Goal: Information Seeking & Learning: Learn about a topic

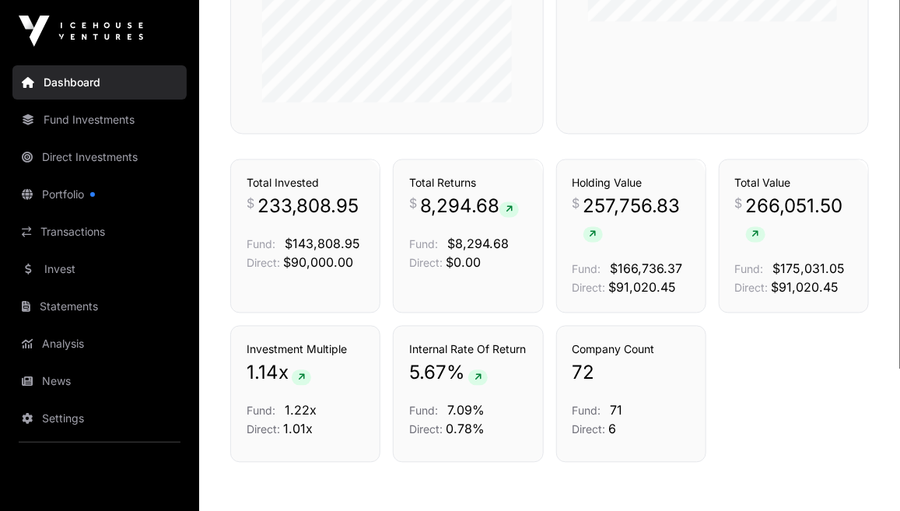
scroll to position [1019, 0]
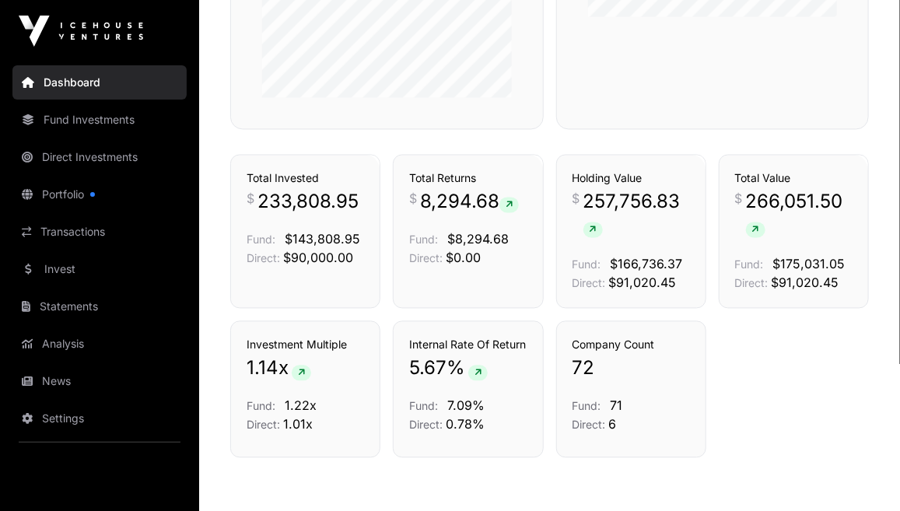
click at [747, 370] on div "Investment Multiple 1.14 x Fund: 1.22x Direct: 1.01x Internal Rate Of Return 5.…" at bounding box center [549, 389] width 638 height 137
click at [795, 344] on div "Investment Multiple 1.14 x Fund: 1.22x Direct: 1.01x Internal Rate Of Return 5.…" at bounding box center [549, 389] width 638 height 137
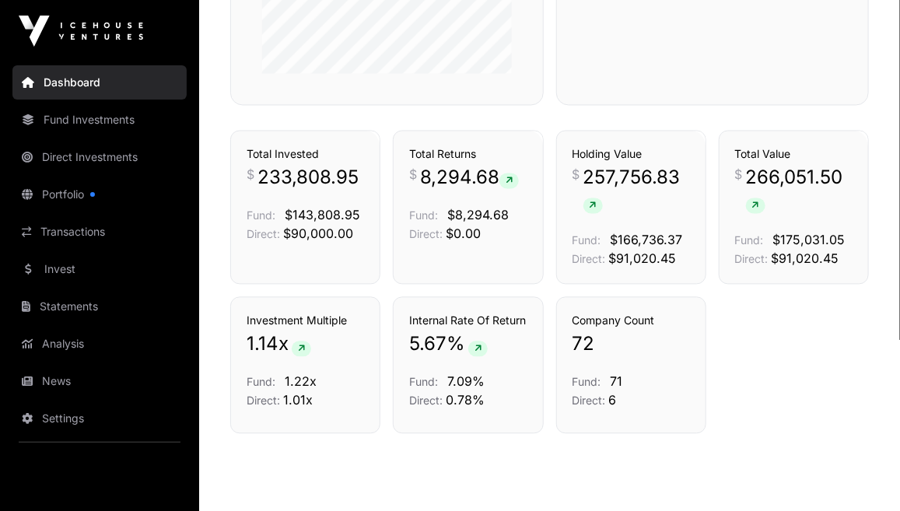
scroll to position [1045, 0]
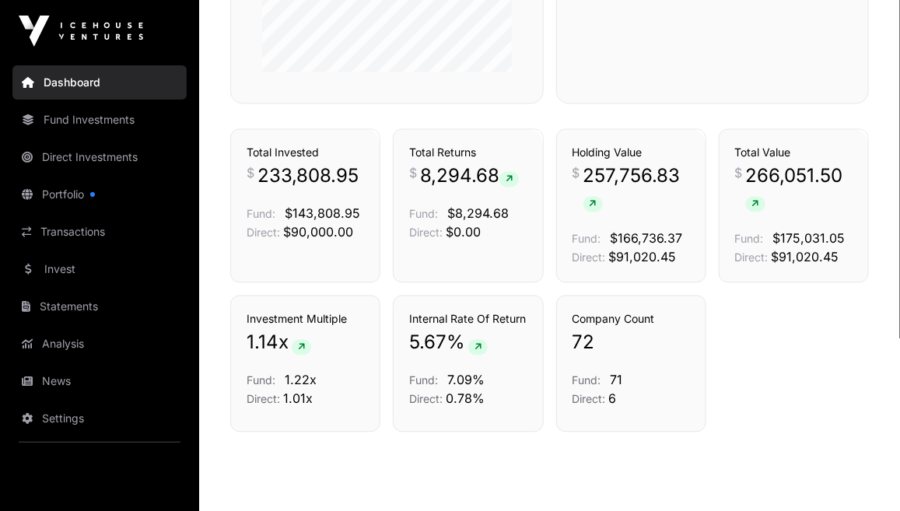
click at [103, 121] on link "Fund Investments" at bounding box center [99, 120] width 174 height 34
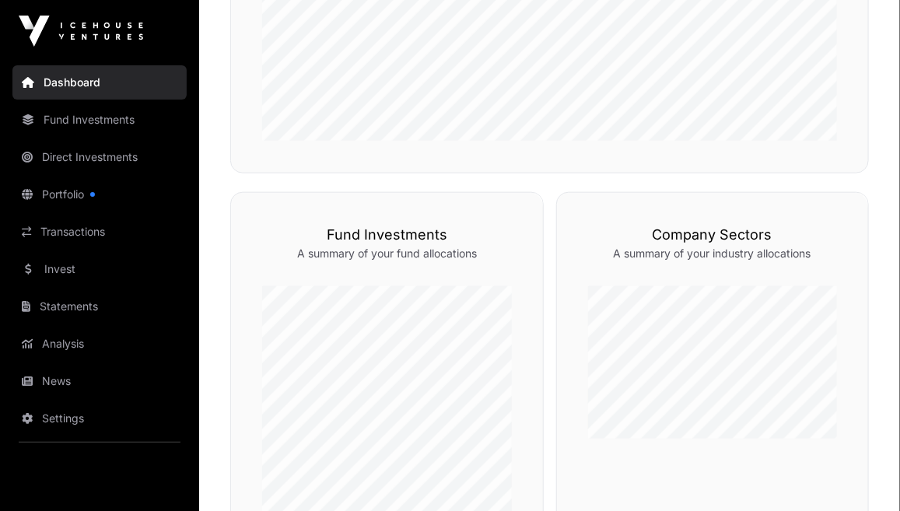
scroll to position [151, 0]
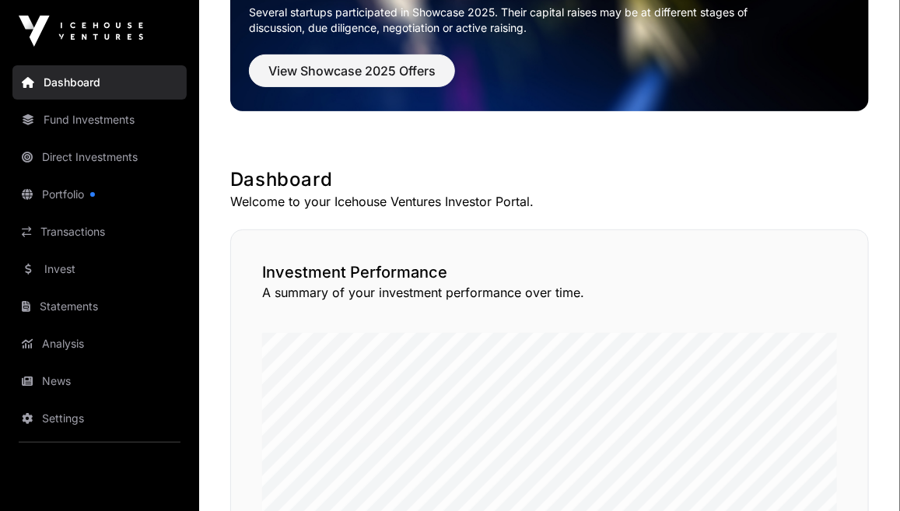
click at [117, 153] on link "Direct Investments" at bounding box center [99, 157] width 174 height 34
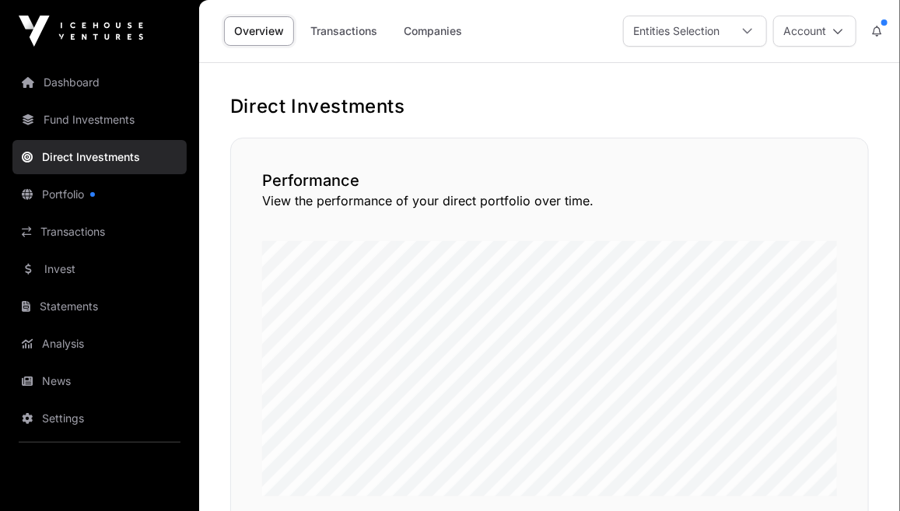
click at [427, 32] on link "Companies" at bounding box center [432, 31] width 79 height 30
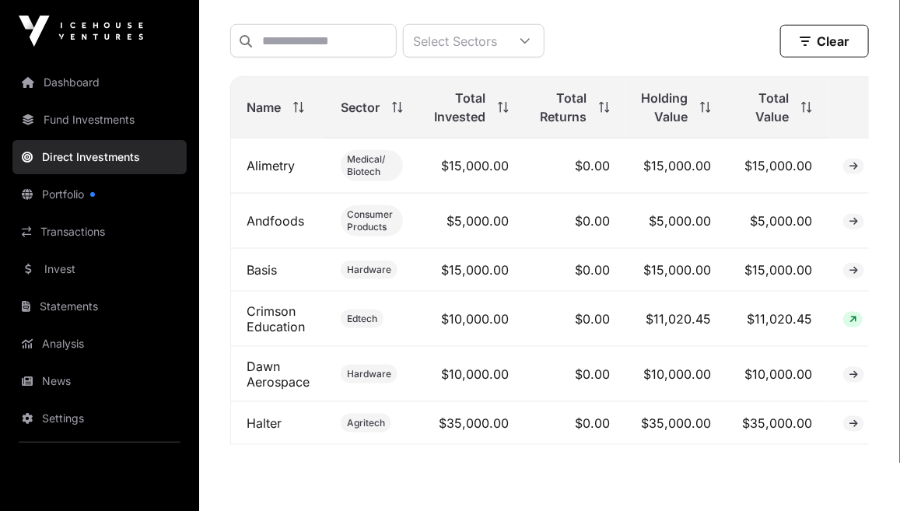
scroll to position [538, 0]
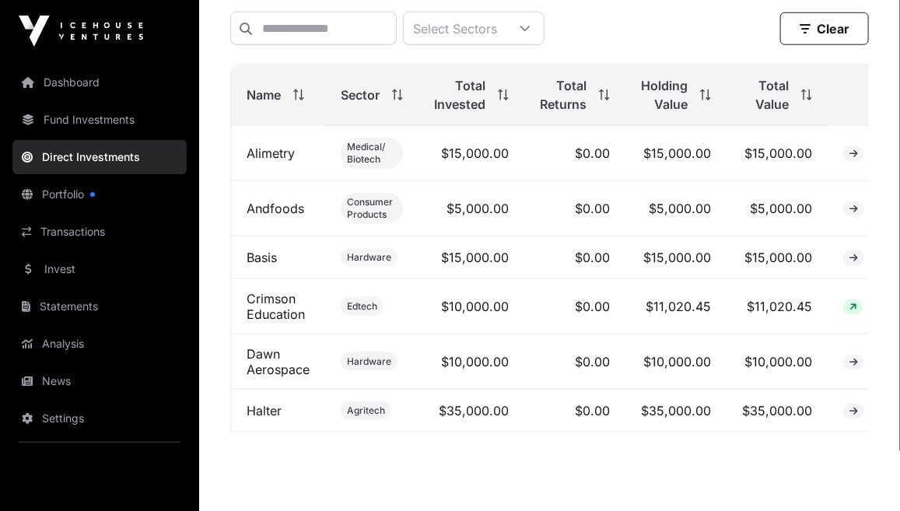
click at [91, 117] on link "Fund Investments" at bounding box center [99, 120] width 174 height 34
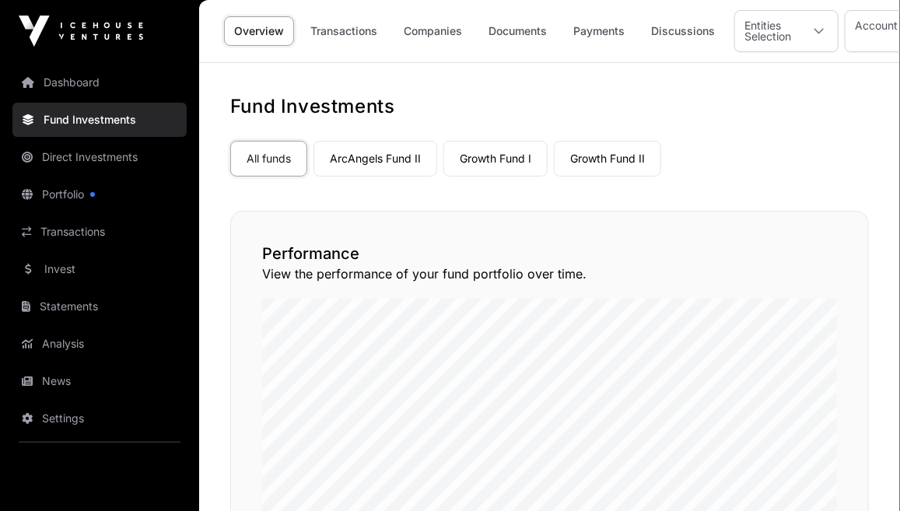
click at [440, 35] on link "Companies" at bounding box center [432, 31] width 79 height 30
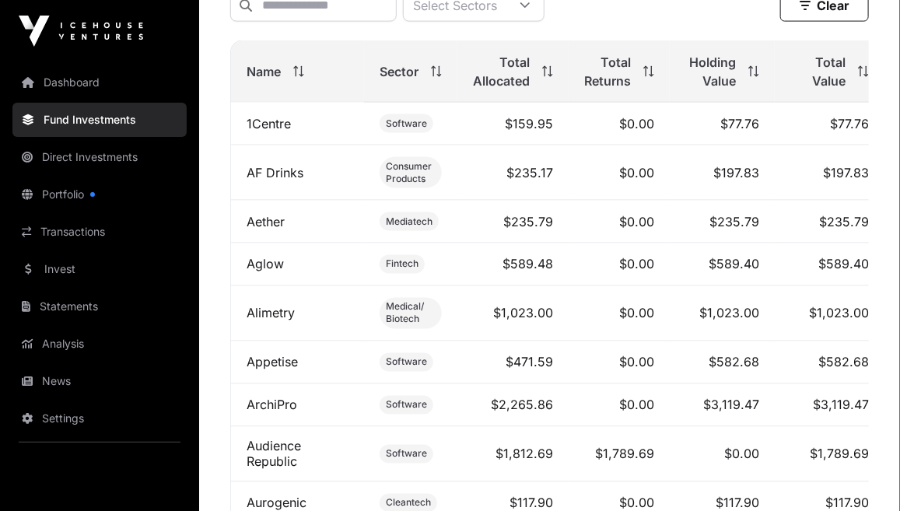
scroll to position [839, 0]
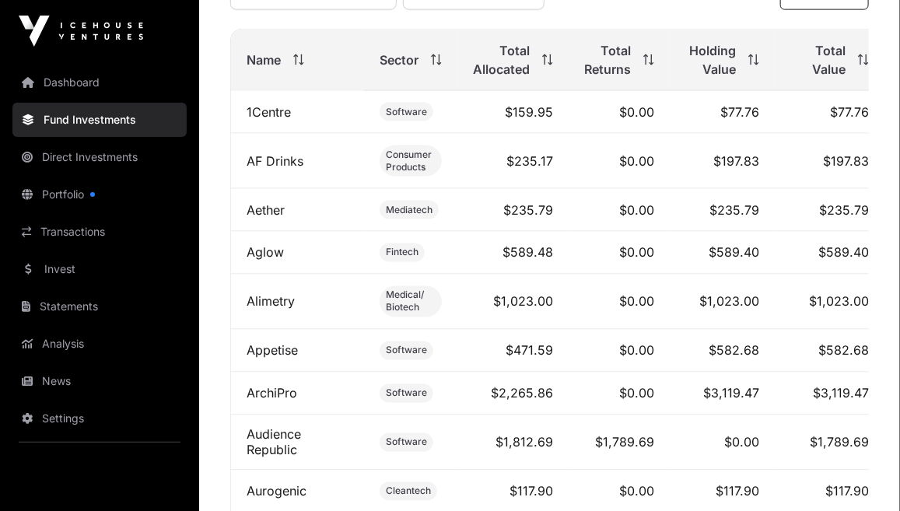
click at [301, 65] on icon at bounding box center [298, 59] width 11 height 11
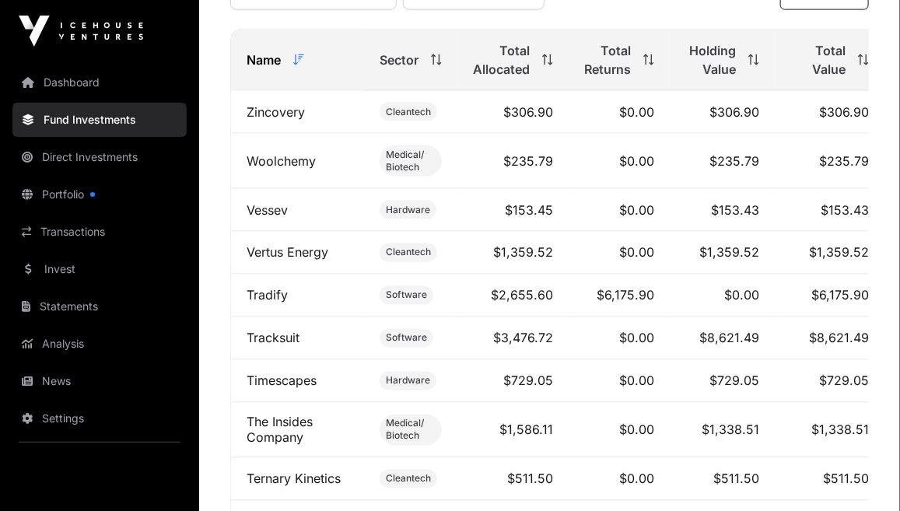
click at [819, 79] on span "Total Value" at bounding box center [817, 59] width 55 height 37
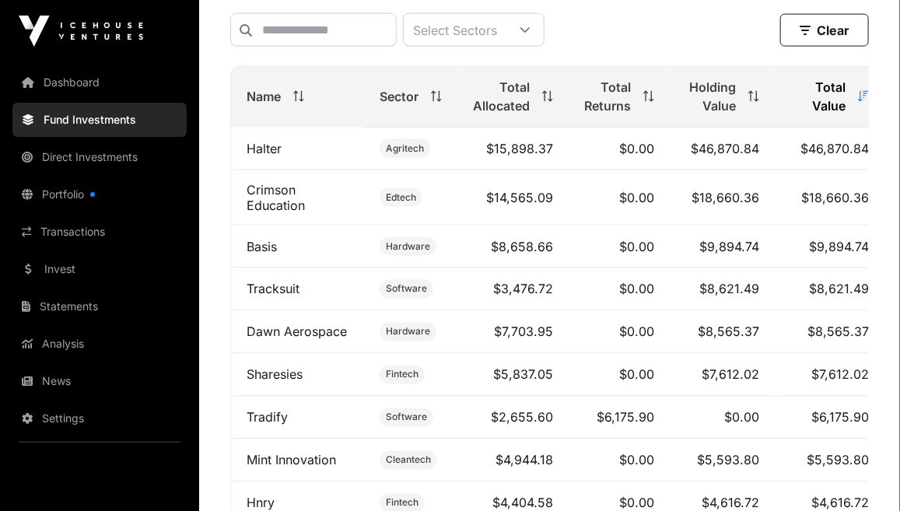
scroll to position [0, 0]
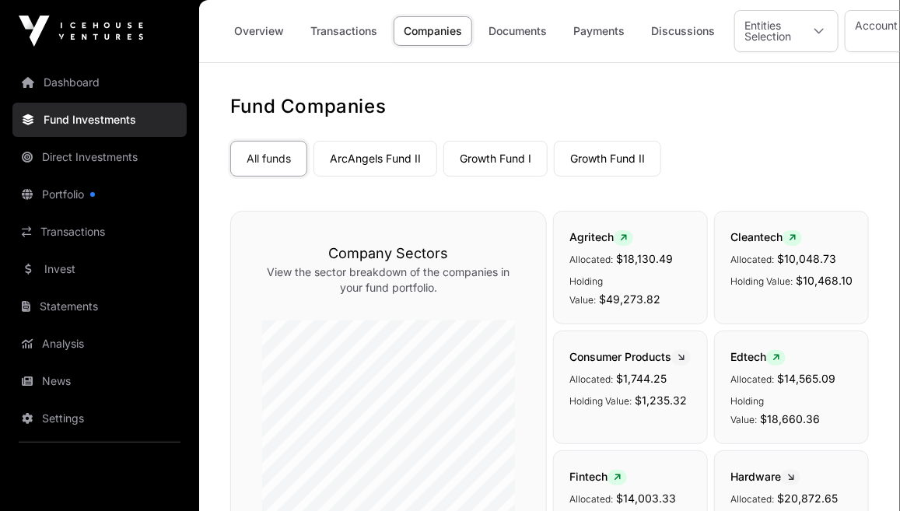
click at [73, 82] on link "Dashboard" at bounding box center [99, 82] width 174 height 34
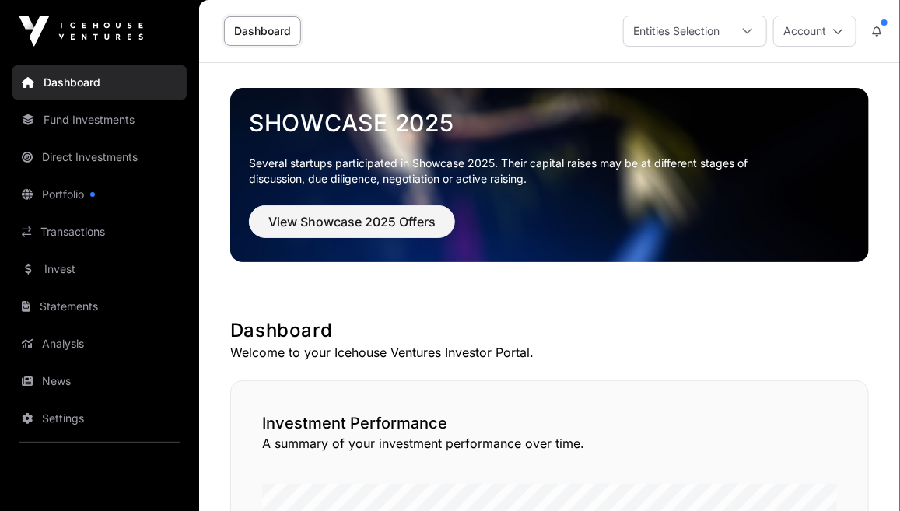
click at [752, 32] on icon at bounding box center [747, 31] width 11 height 11
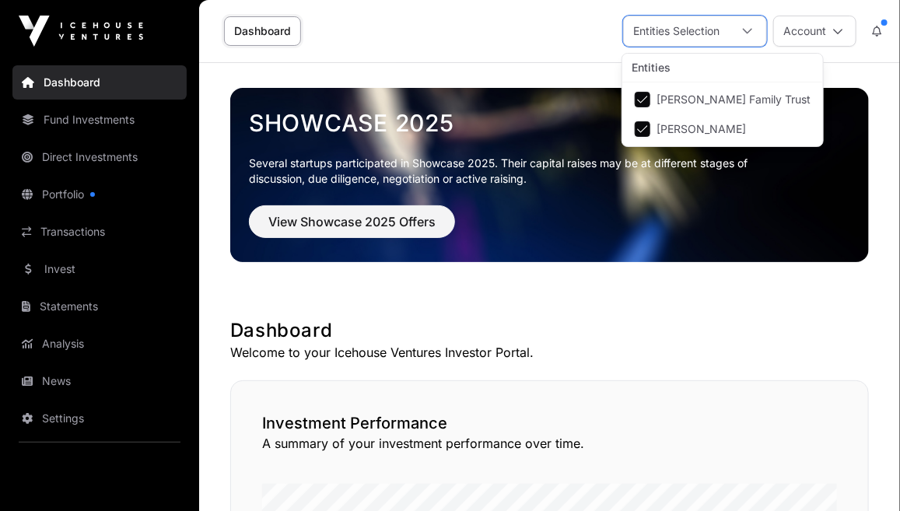
scroll to position [16, 9]
click at [752, 32] on icon at bounding box center [747, 31] width 11 height 11
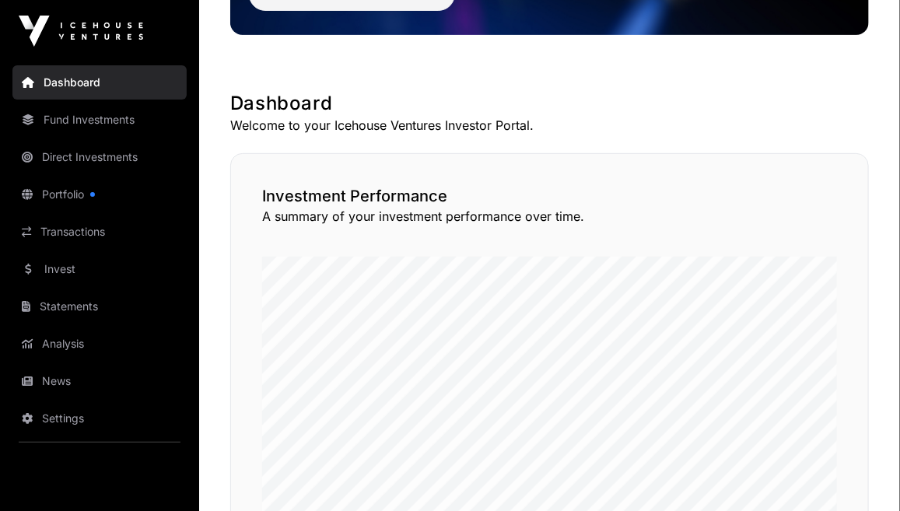
scroll to position [144, 0]
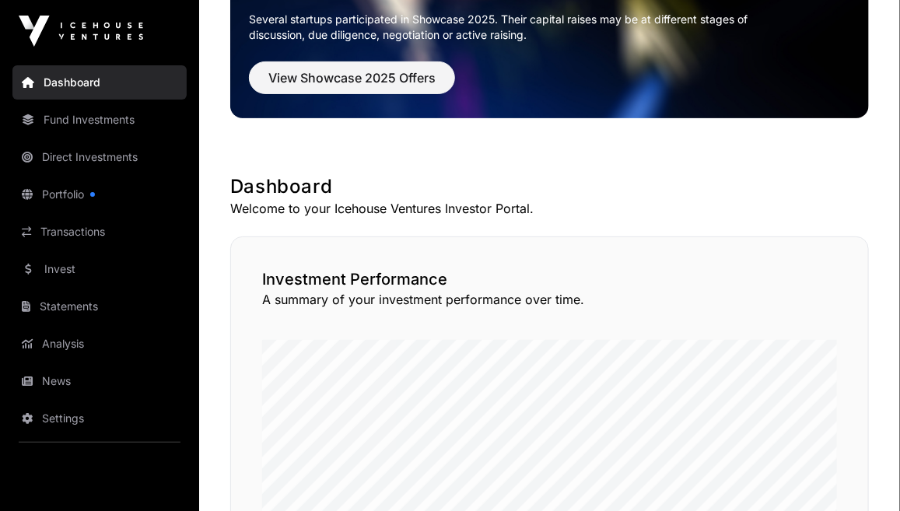
click at [55, 187] on link "Portfolio" at bounding box center [99, 194] width 174 height 34
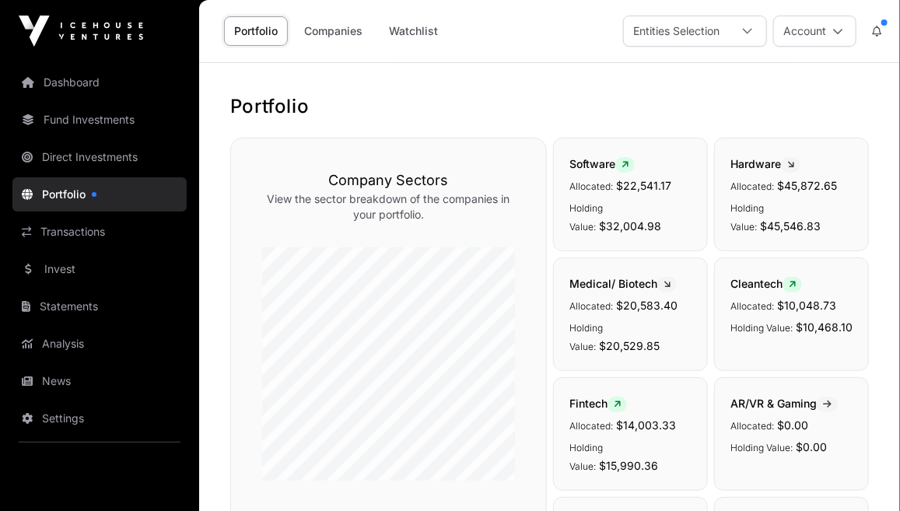
click at [339, 34] on link "Companies" at bounding box center [333, 31] width 79 height 30
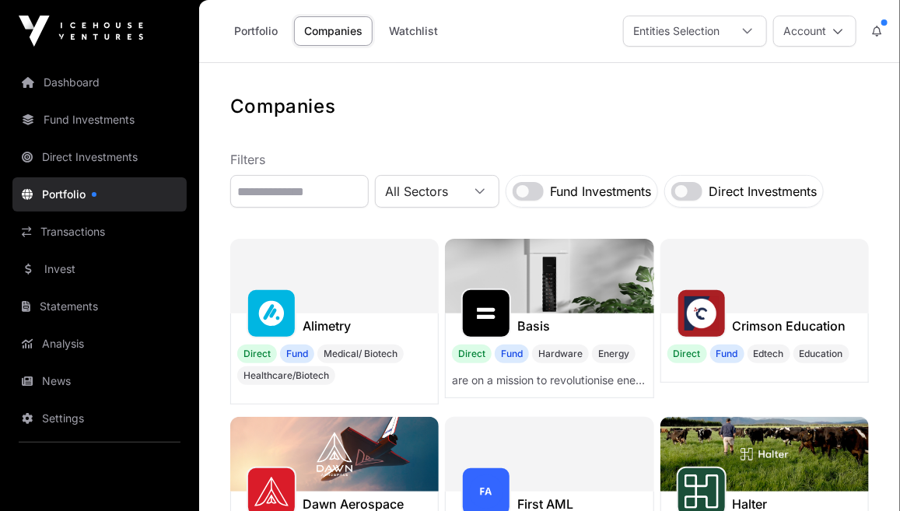
click at [250, 28] on link "Portfolio" at bounding box center [256, 31] width 64 height 30
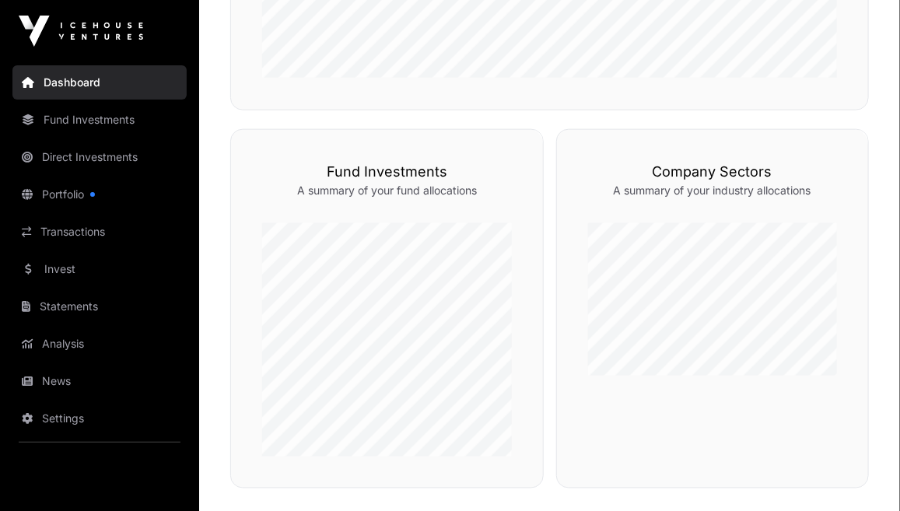
scroll to position [544, 0]
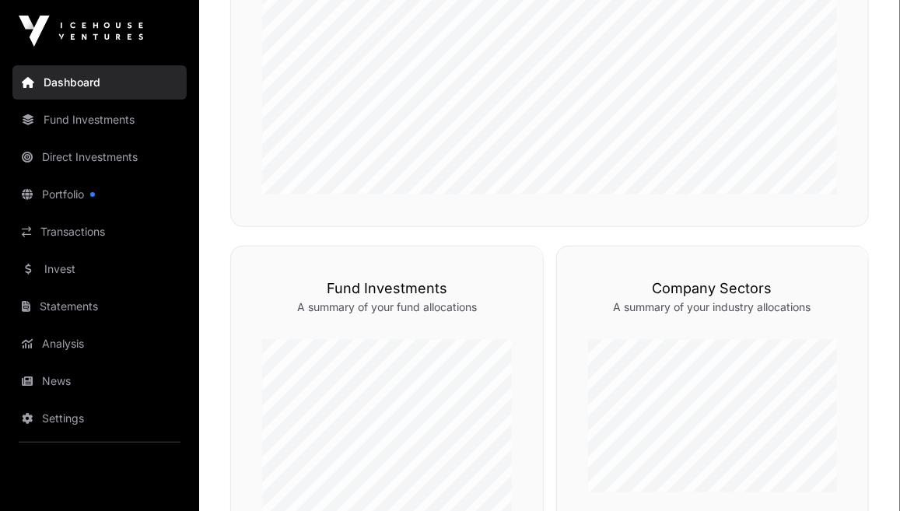
click at [85, 121] on link "Fund Investments" at bounding box center [99, 120] width 174 height 34
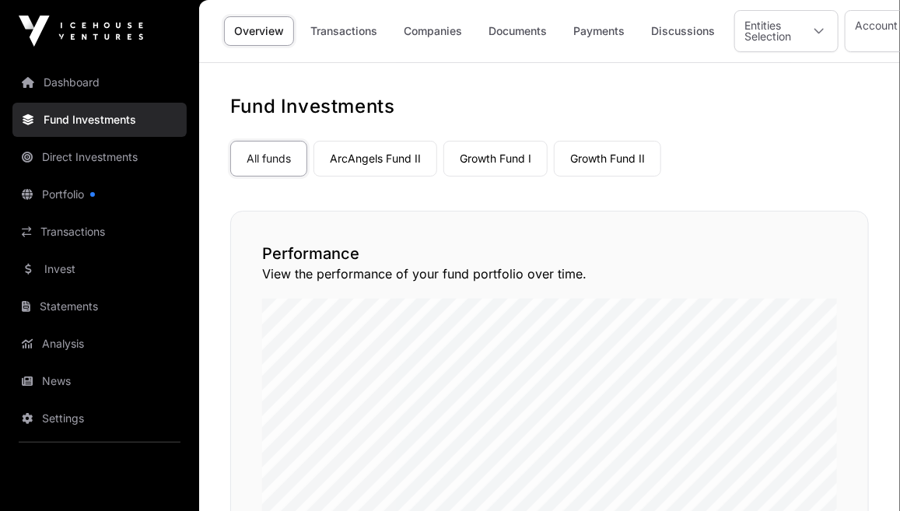
click at [389, 166] on link "ArcAngels Fund II" at bounding box center [375, 159] width 124 height 36
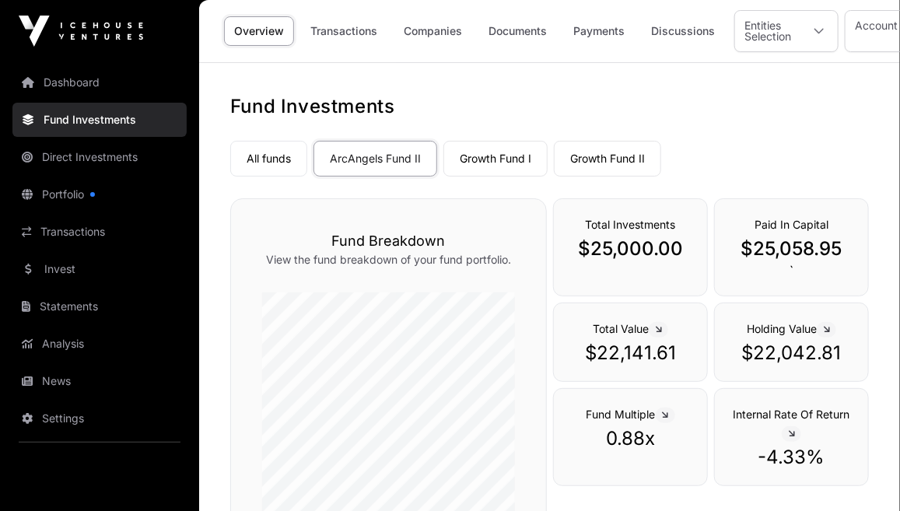
click at [497, 162] on link "Growth Fund I" at bounding box center [495, 159] width 104 height 36
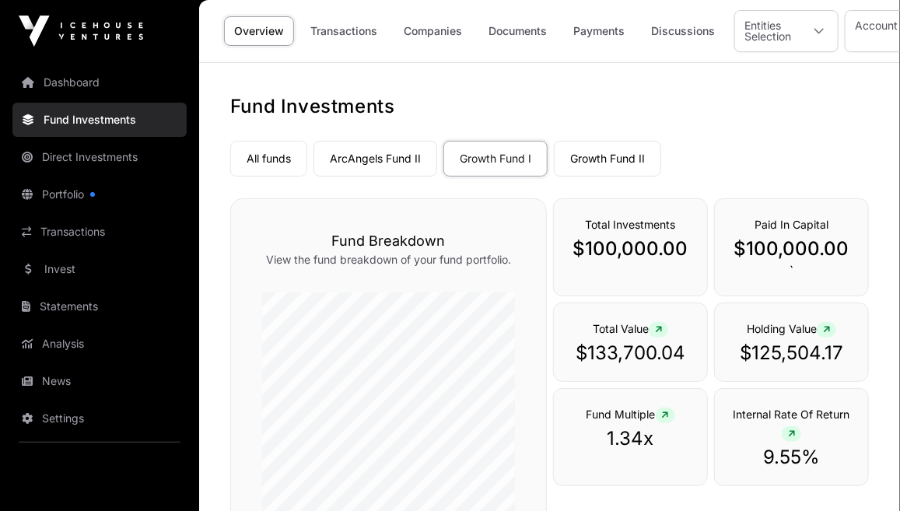
click at [604, 161] on link "Growth Fund II" at bounding box center [607, 159] width 107 height 36
click at [680, 107] on h1 "Fund Investments" at bounding box center [549, 106] width 638 height 25
